Goal: Transaction & Acquisition: Purchase product/service

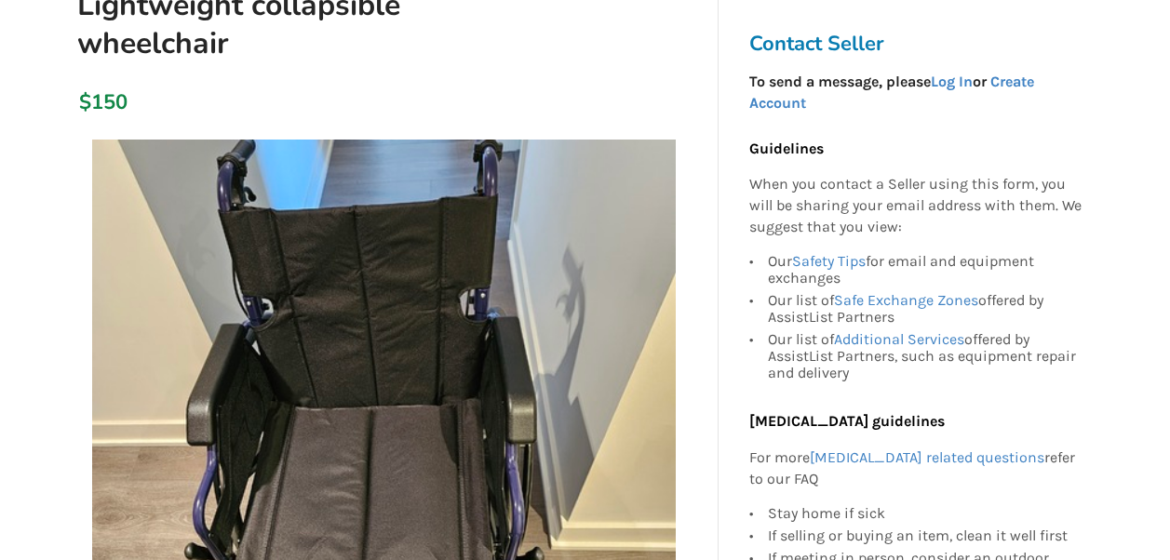
scroll to position [267, 0]
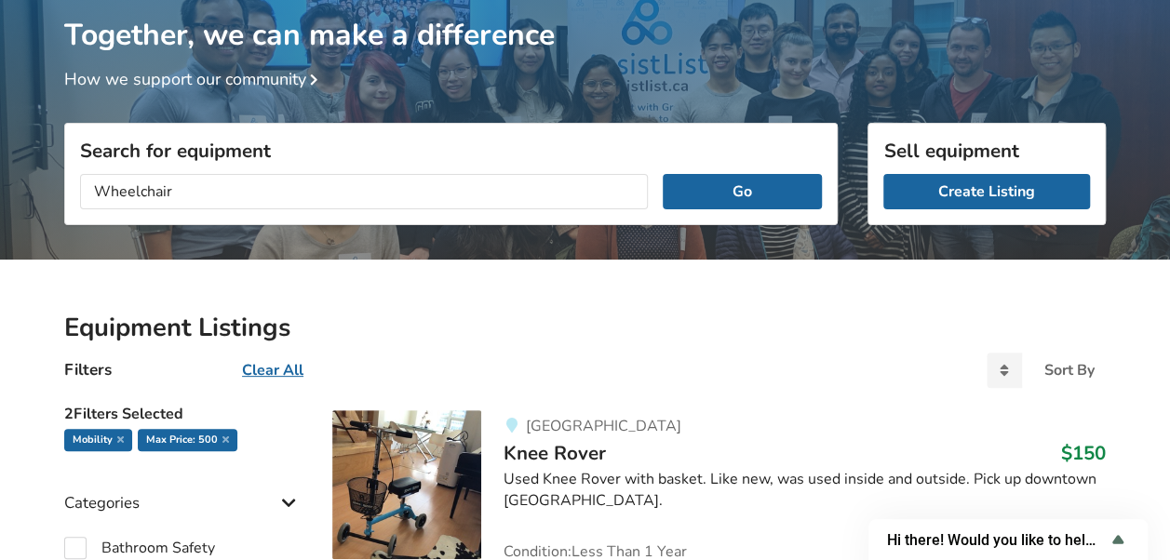
scroll to position [140, 0]
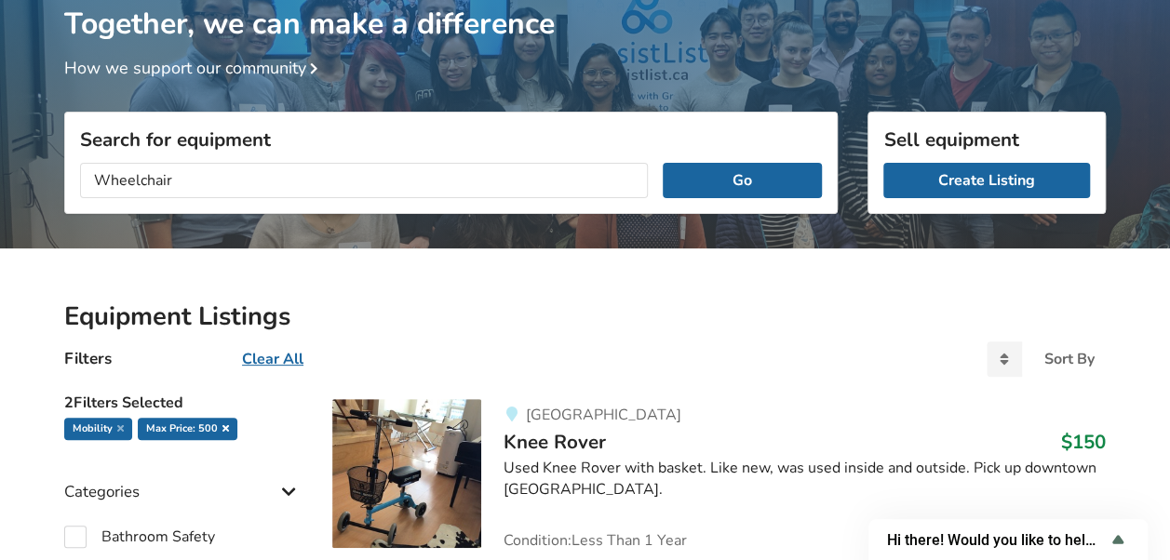
click at [222, 423] on icon at bounding box center [225, 427] width 7 height 9
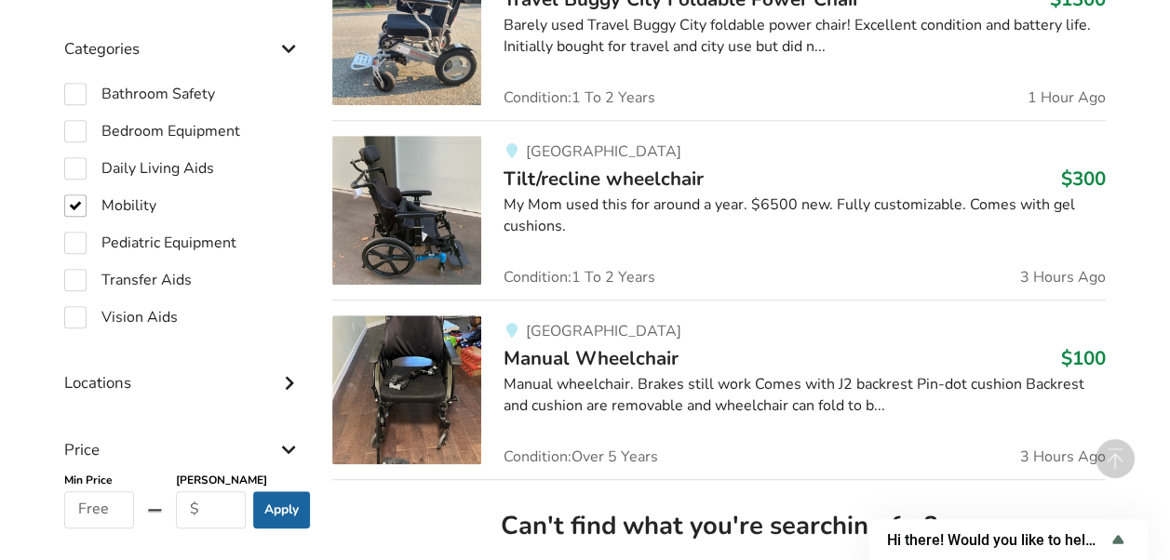
scroll to position [668, 0]
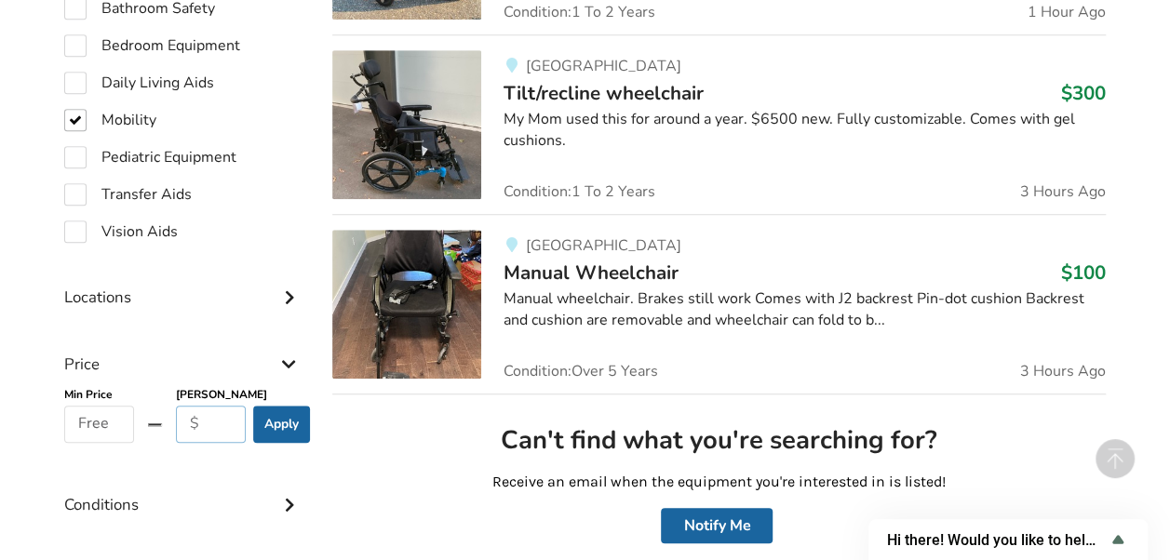
click at [196, 432] on input "text" at bounding box center [211, 424] width 70 height 37
type input "200"
click at [282, 430] on button "Apply" at bounding box center [281, 424] width 57 height 37
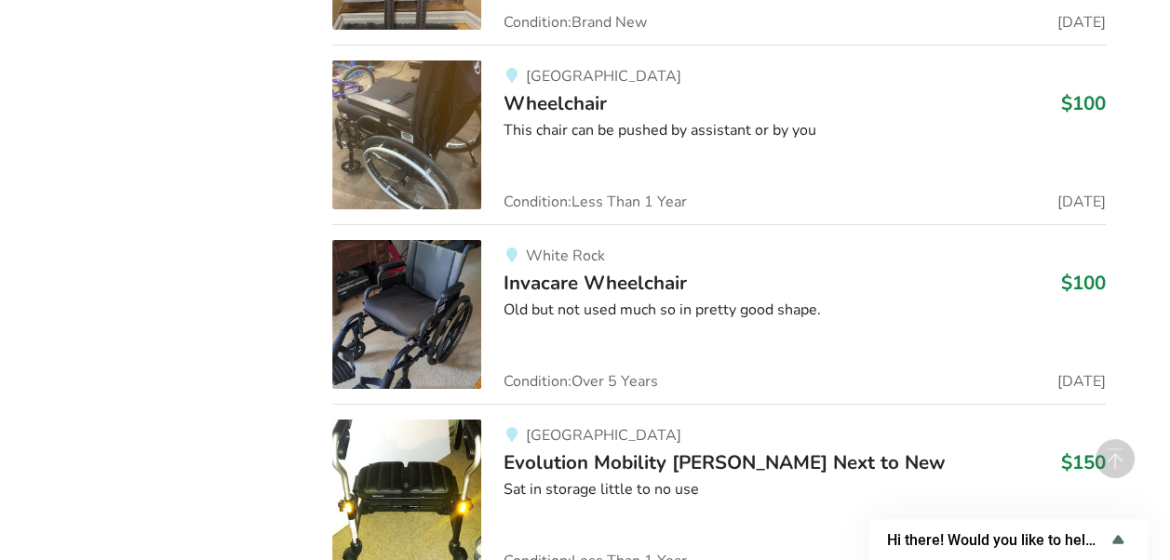
scroll to position [3183, 0]
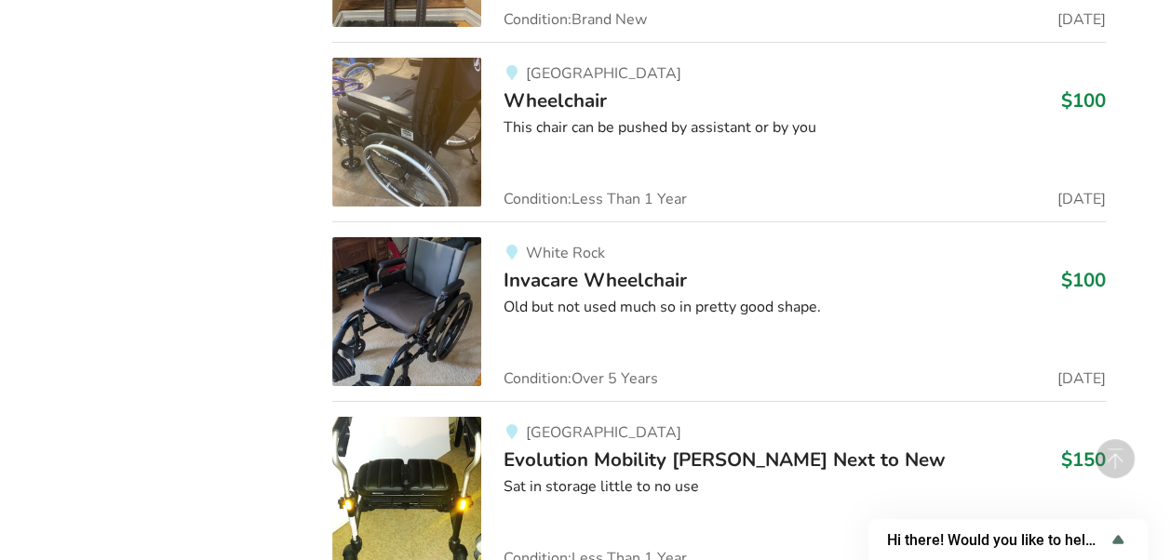
click at [590, 273] on span "Invacare Wheelchair" at bounding box center [594, 280] width 183 height 26
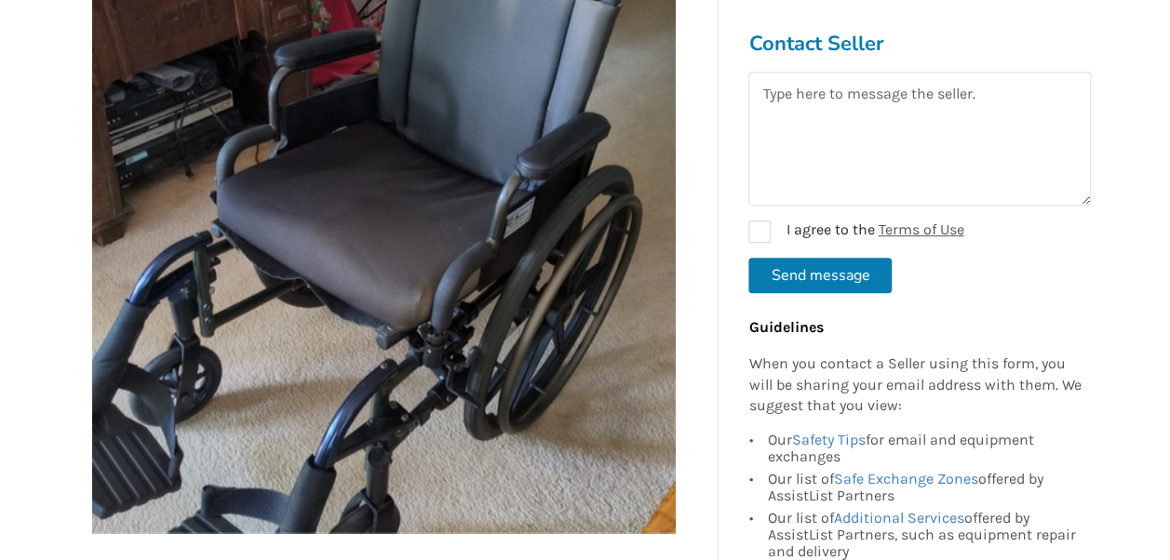
scroll to position [393, 0]
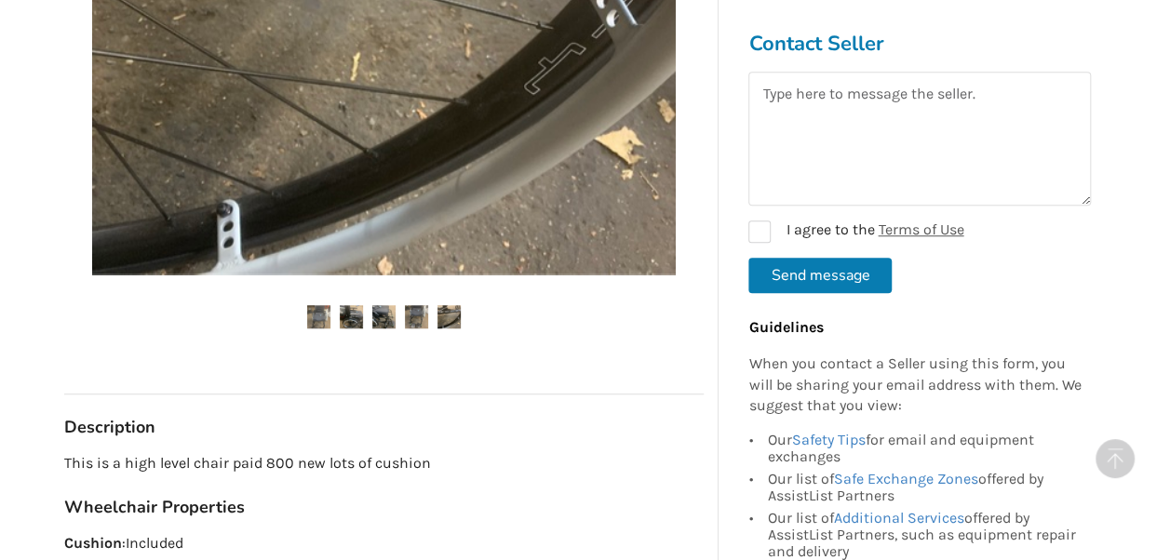
scroll to position [622, 0]
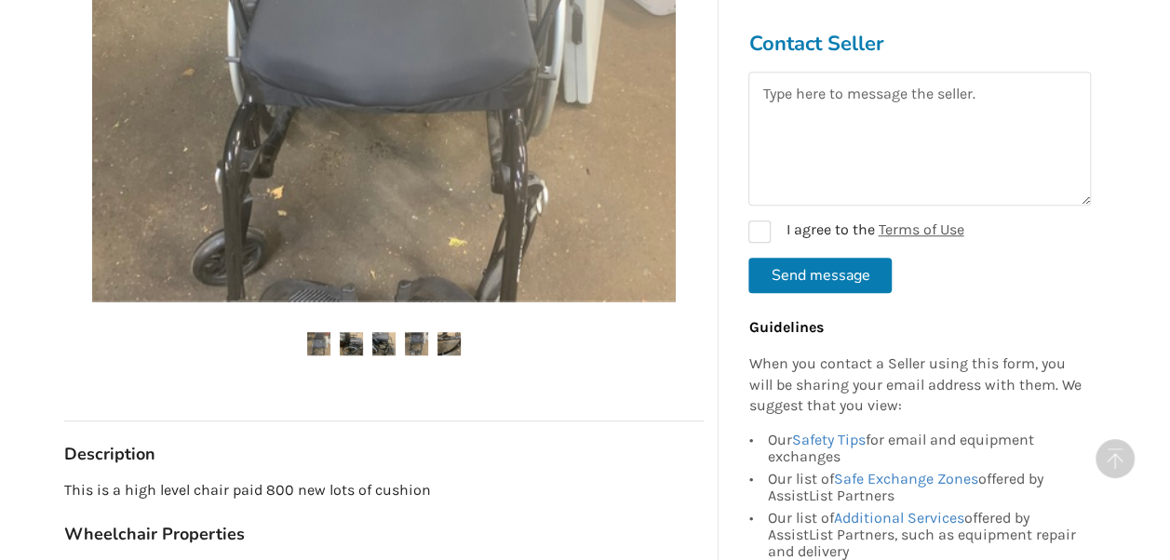
click at [350, 306] on div at bounding box center [383, 50] width 639 height 682
click at [652, 277] on img at bounding box center [383, 9] width 583 height 583
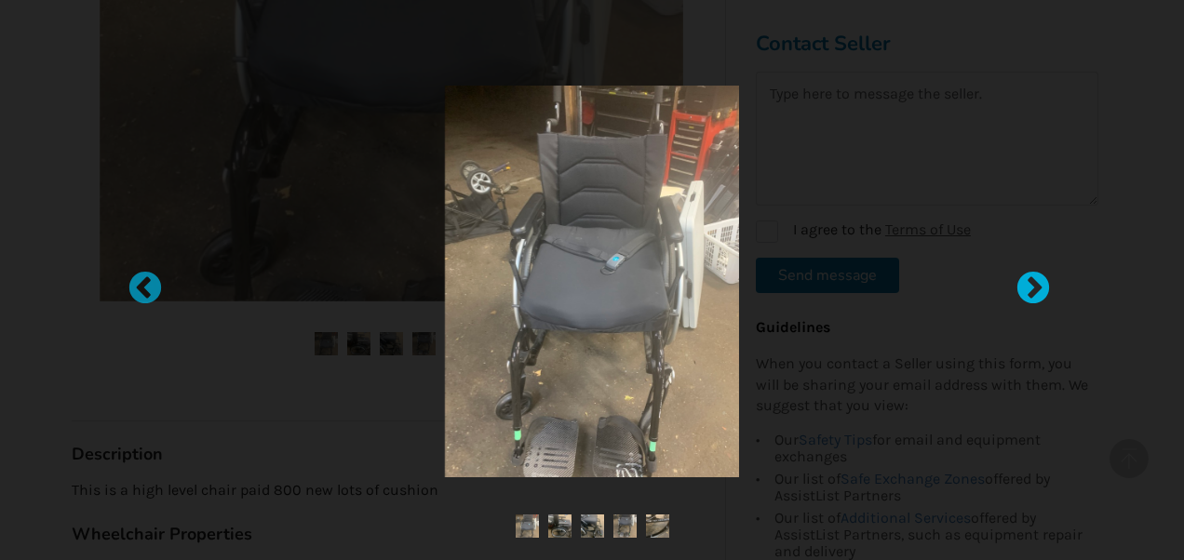
click at [1025, 289] on div at bounding box center [1023, 280] width 19 height 19
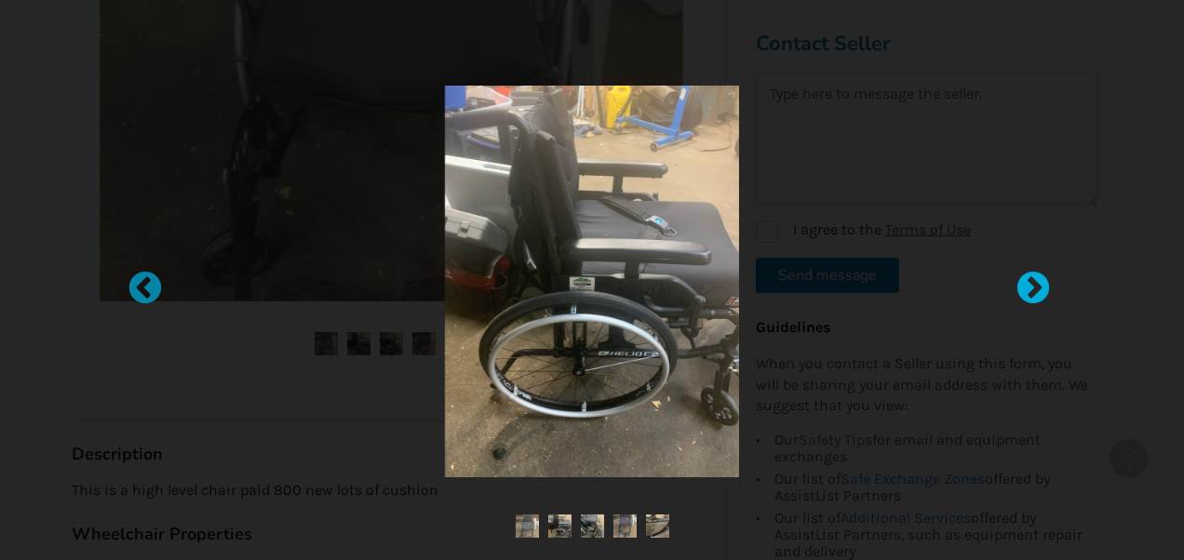
click at [1025, 289] on div at bounding box center [1023, 280] width 19 height 19
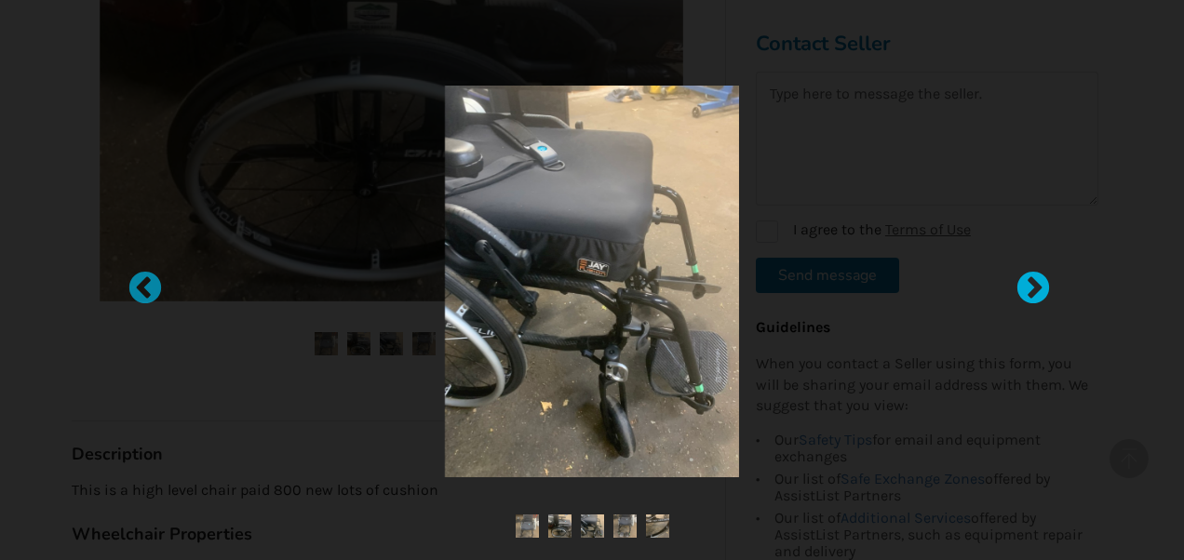
click at [1025, 289] on div at bounding box center [1023, 280] width 19 height 19
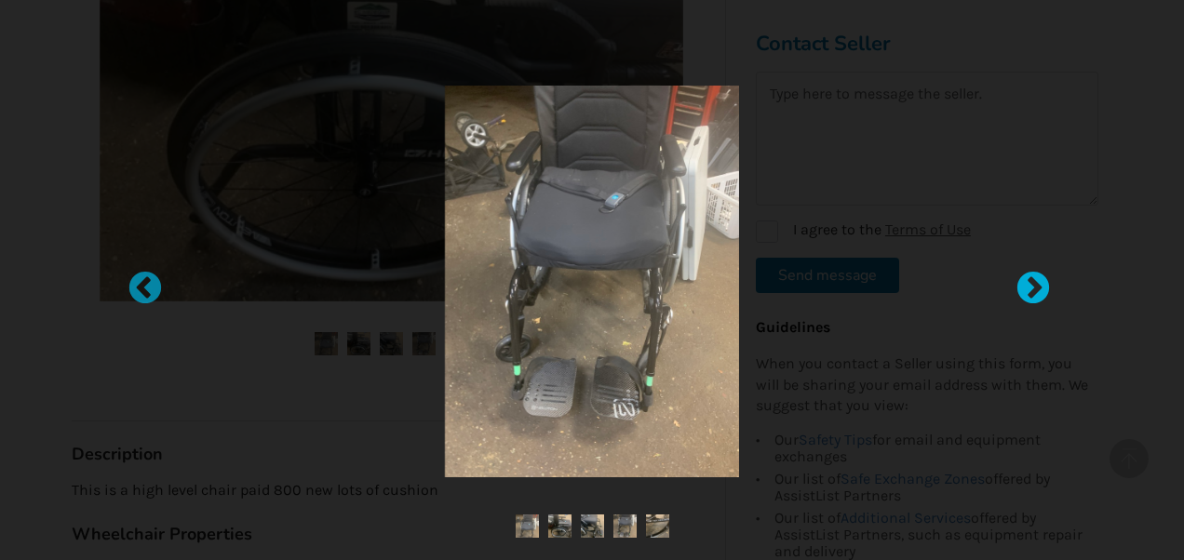
click at [1025, 289] on div at bounding box center [1023, 280] width 19 height 19
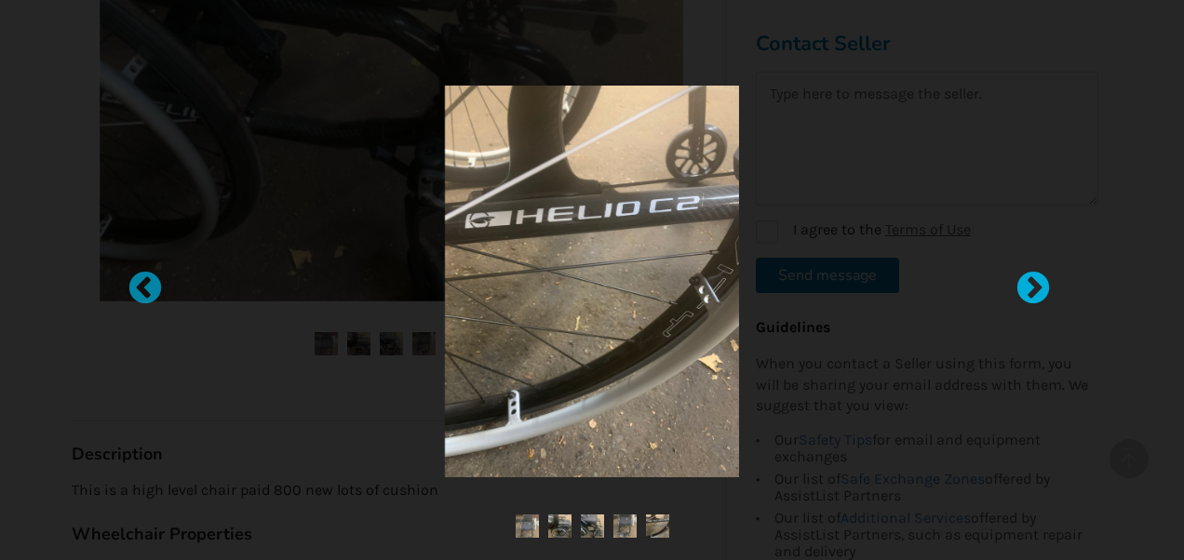
click at [1025, 289] on div at bounding box center [1023, 280] width 19 height 19
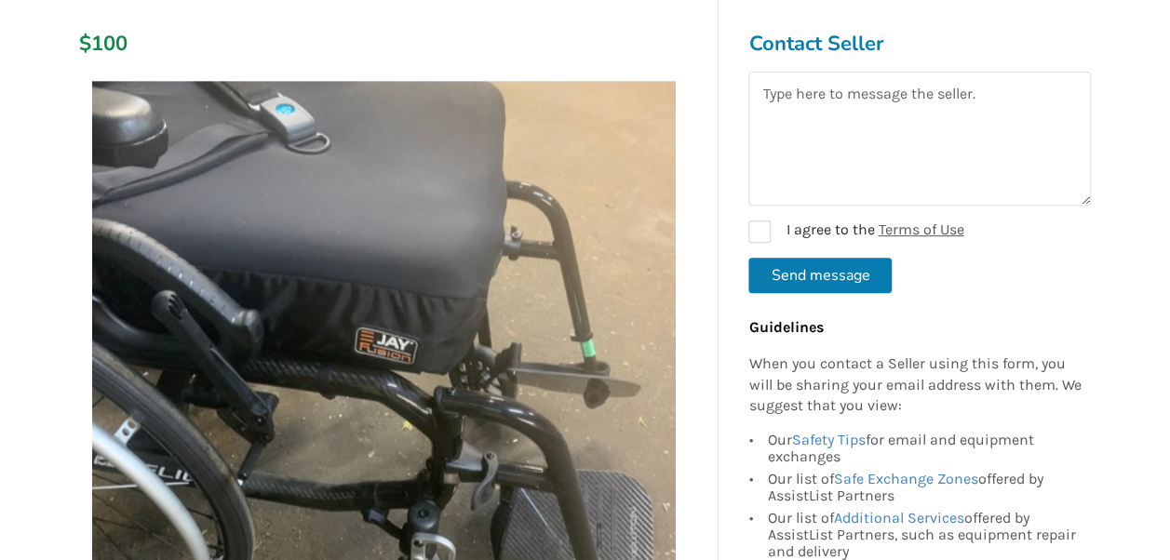
scroll to position [258, 0]
